Goal: Navigation & Orientation: Understand site structure

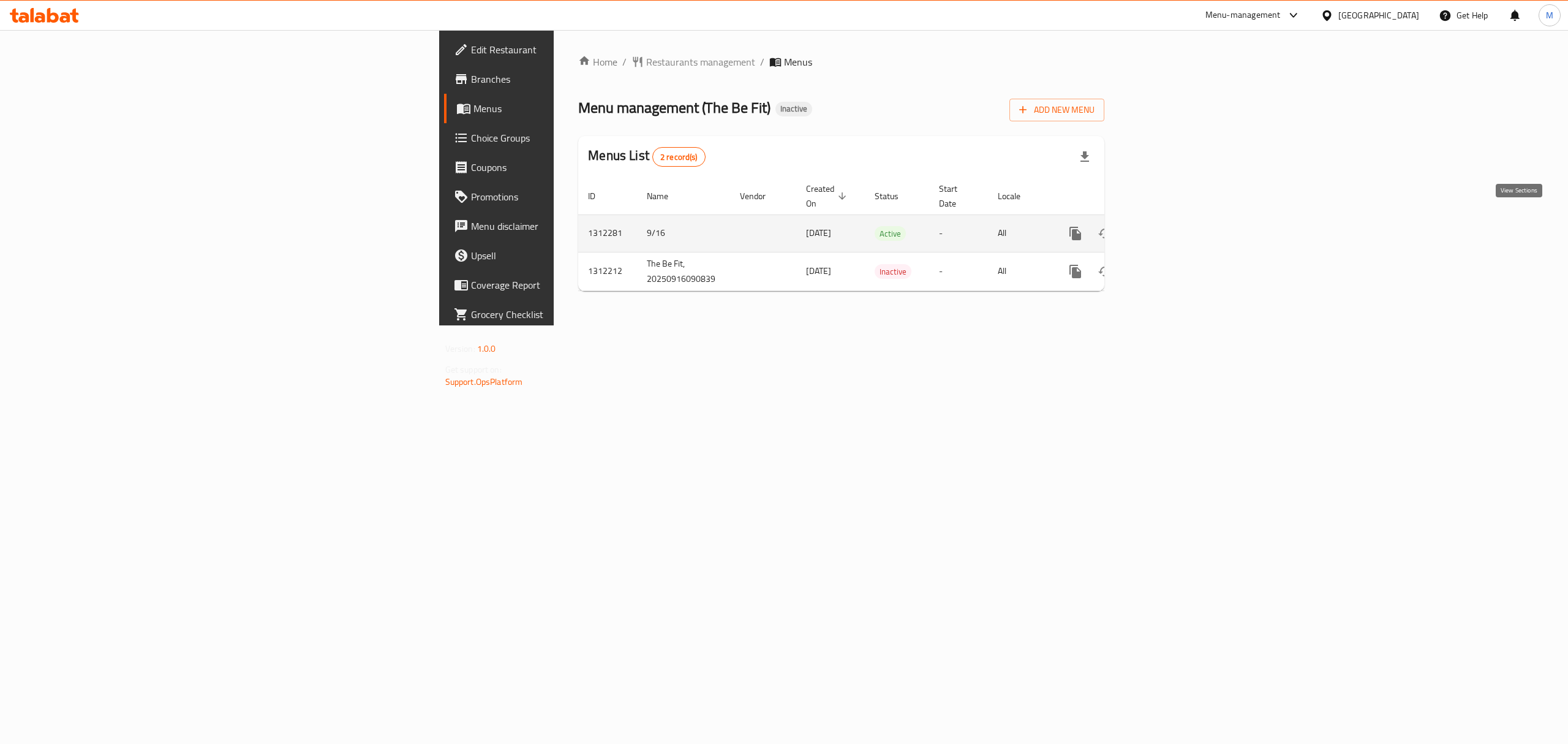
click at [1171, 226] on icon "enhanced table" at bounding box center [1164, 234] width 15 height 15
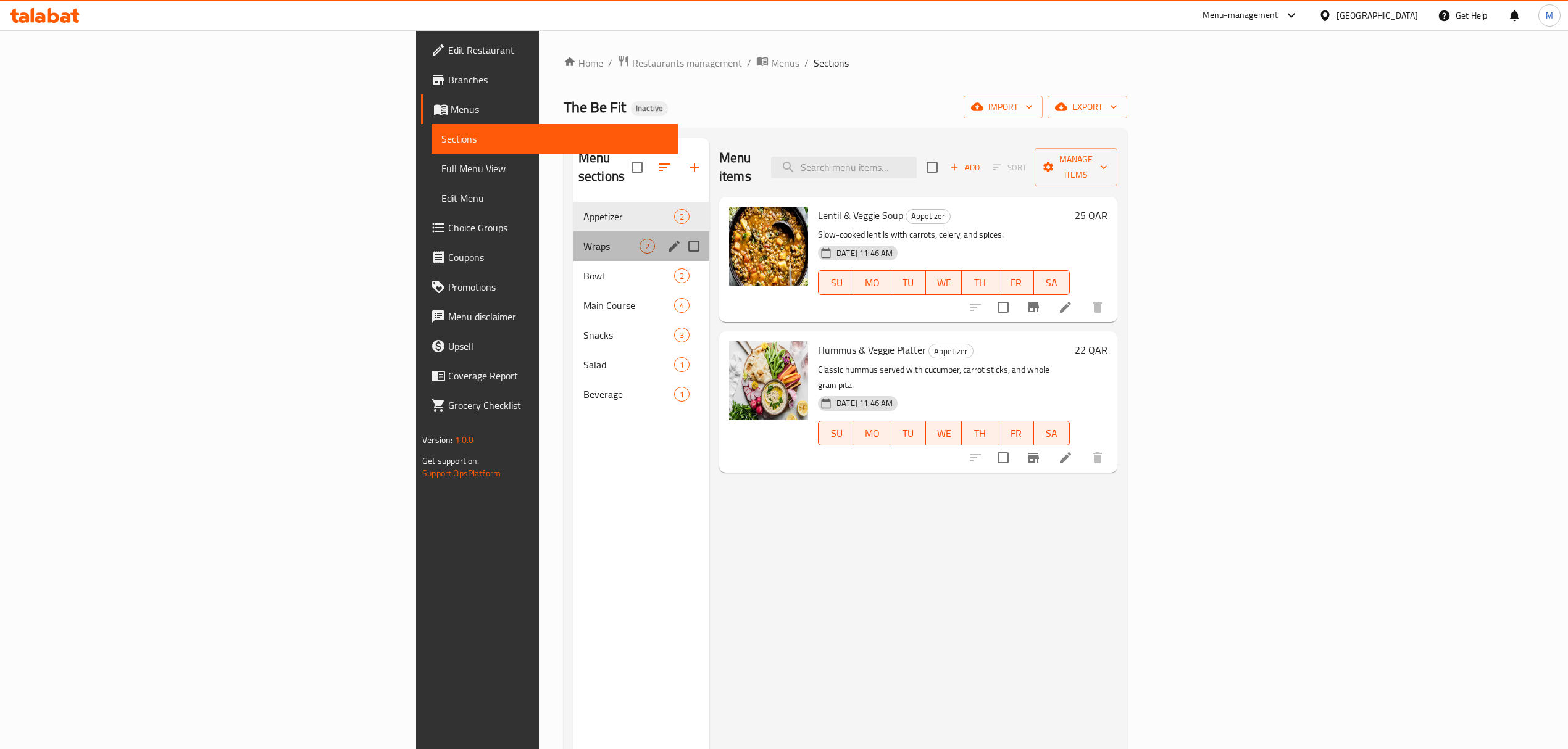
click at [574, 232] on div "Wraps 2" at bounding box center [642, 246] width 136 height 29
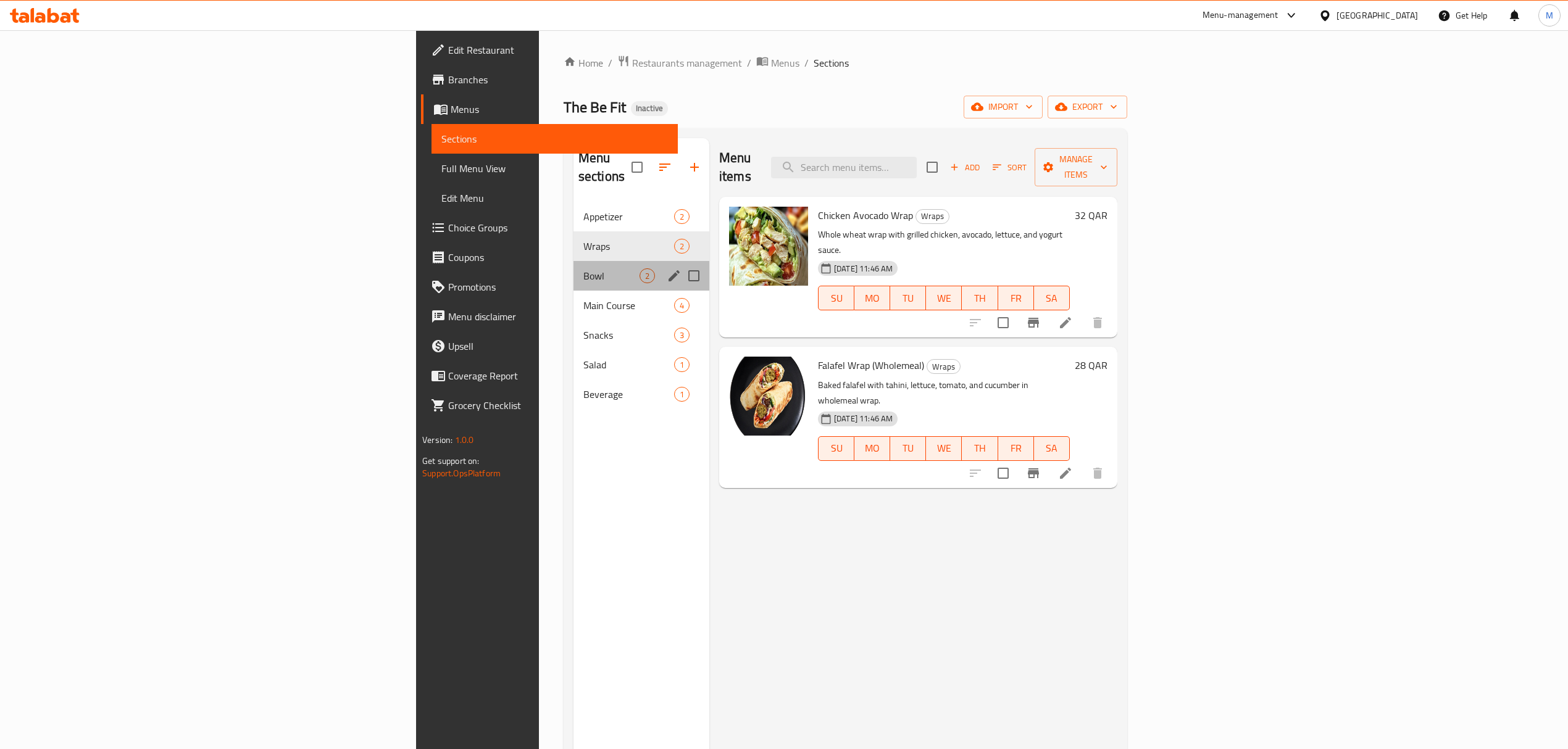
click at [574, 261] on div "Bowl 2" at bounding box center [642, 275] width 136 height 29
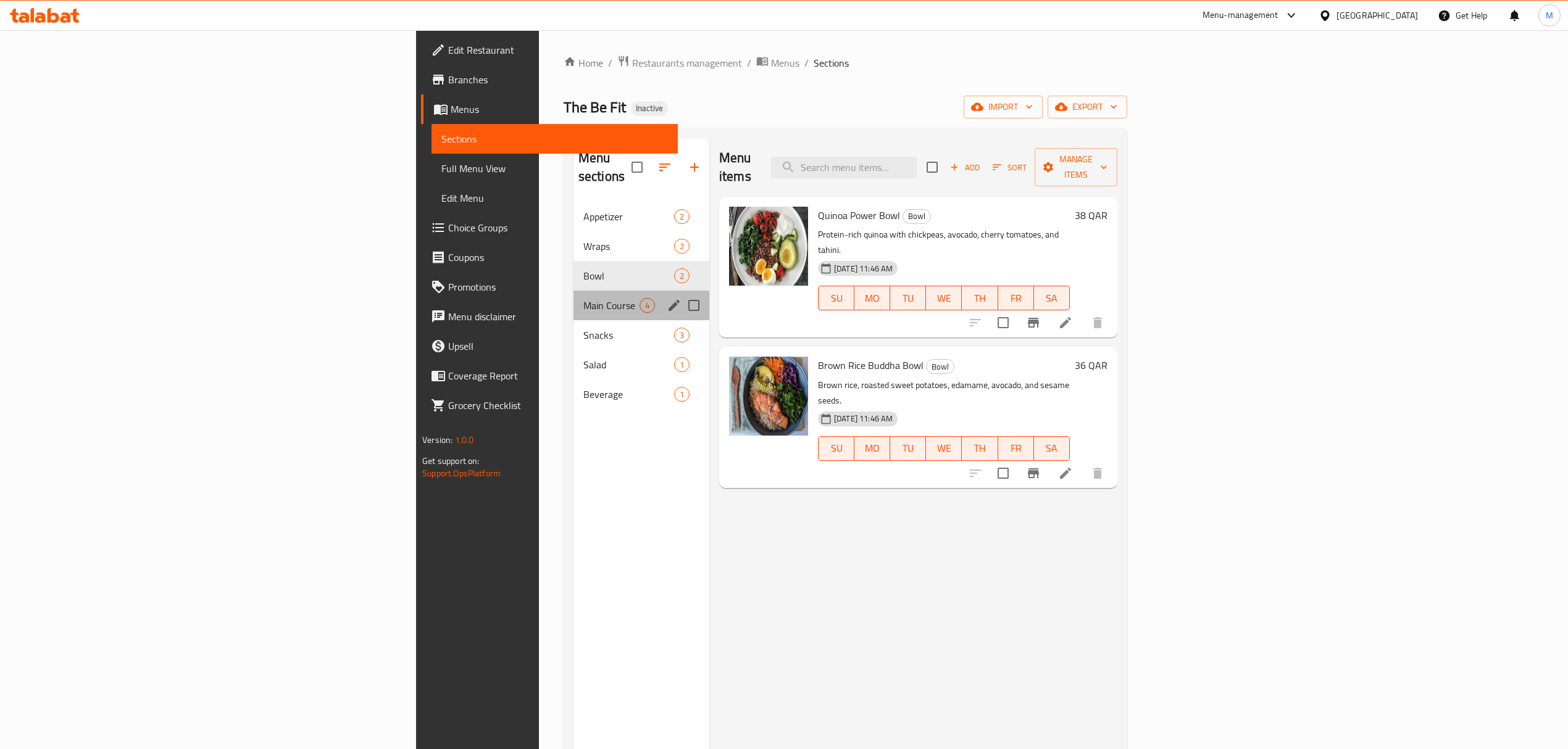
click at [574, 291] on div "Main Course 4" at bounding box center [642, 305] width 136 height 29
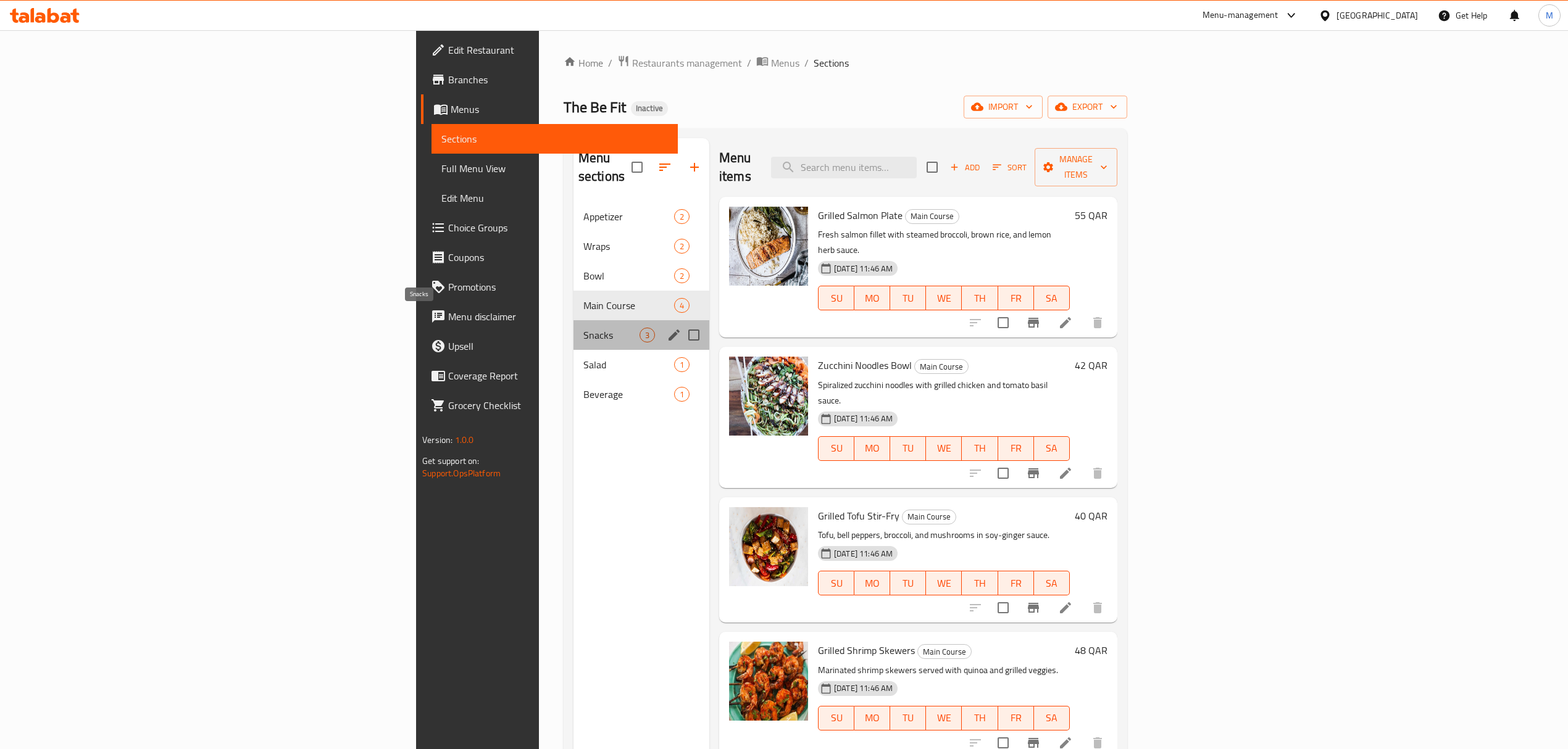
click at [583, 327] on span "Snacks" at bounding box center [611, 335] width 56 height 15
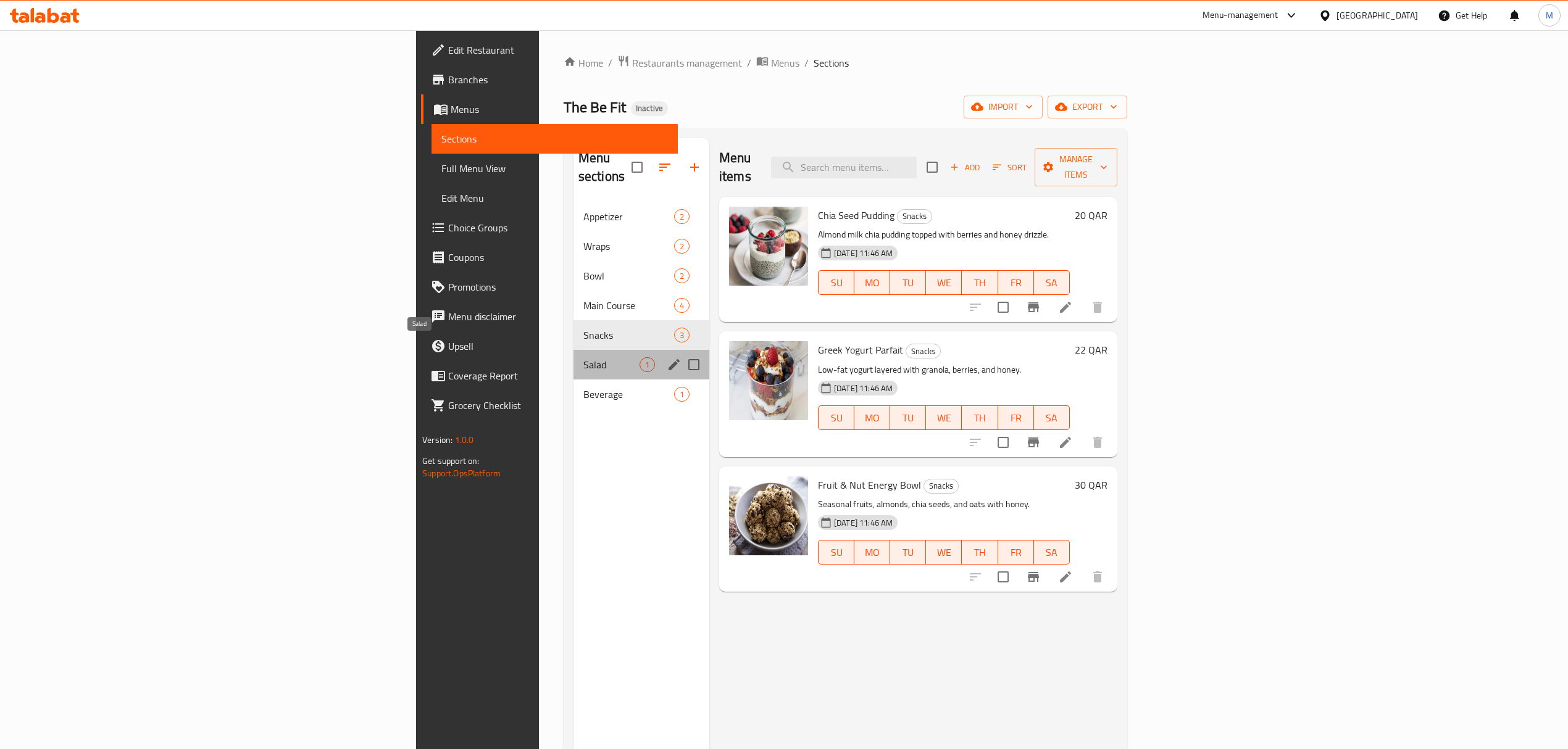
click at [583, 357] on span "Salad" at bounding box center [611, 364] width 56 height 15
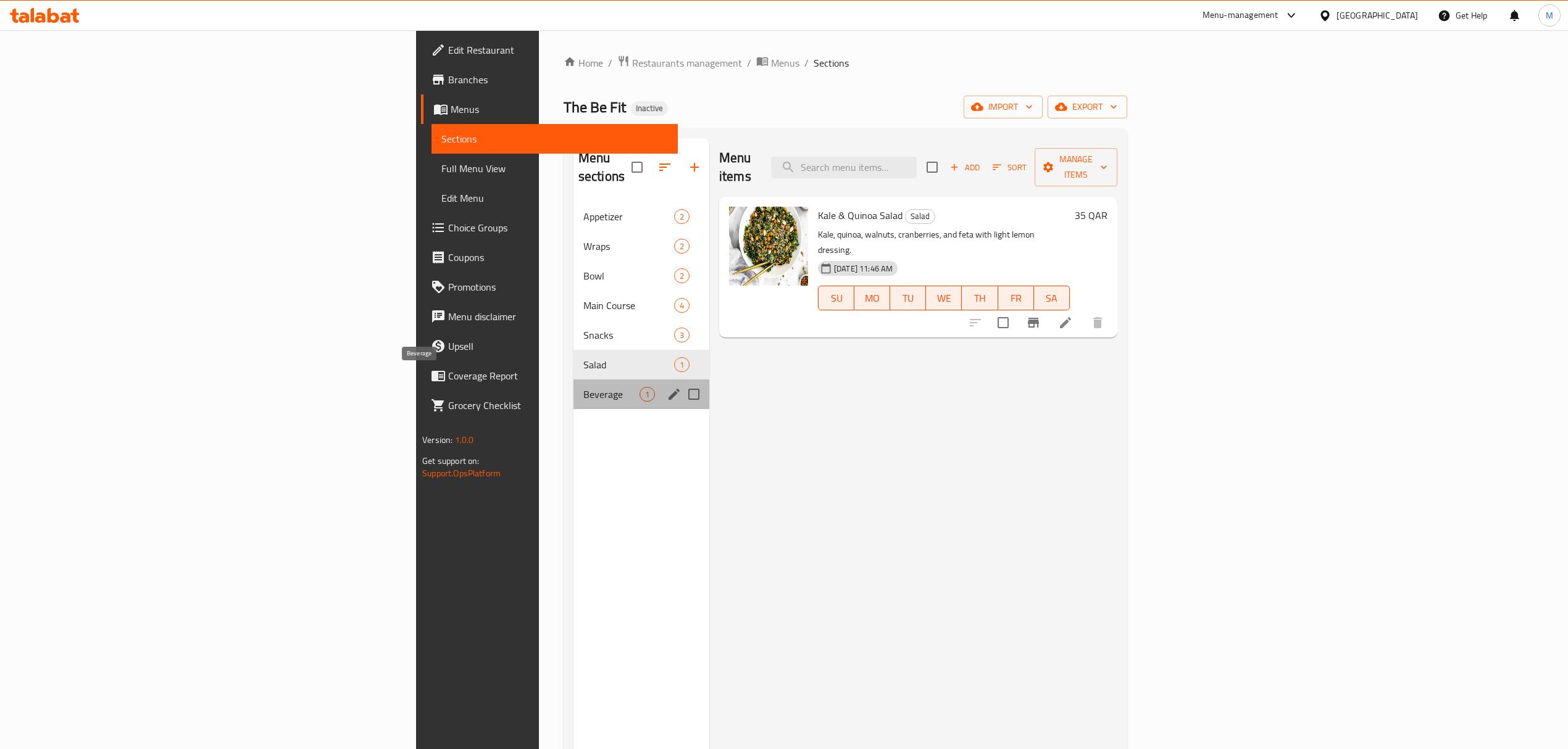
click at [583, 387] on span "Beverage" at bounding box center [611, 395] width 56 height 15
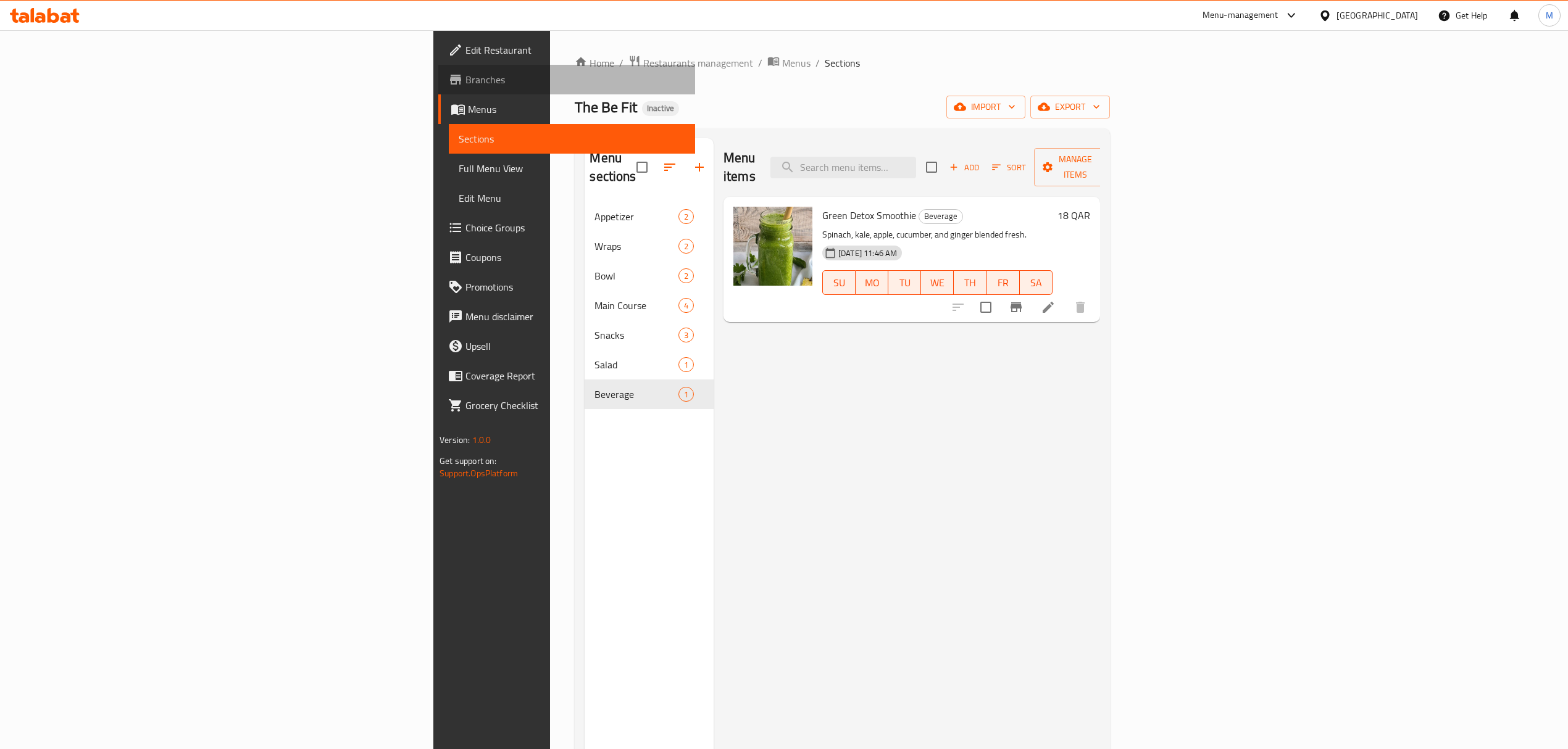
click at [465, 84] on span "Branches" at bounding box center [575, 80] width 220 height 15
